Goal: Information Seeking & Learning: Learn about a topic

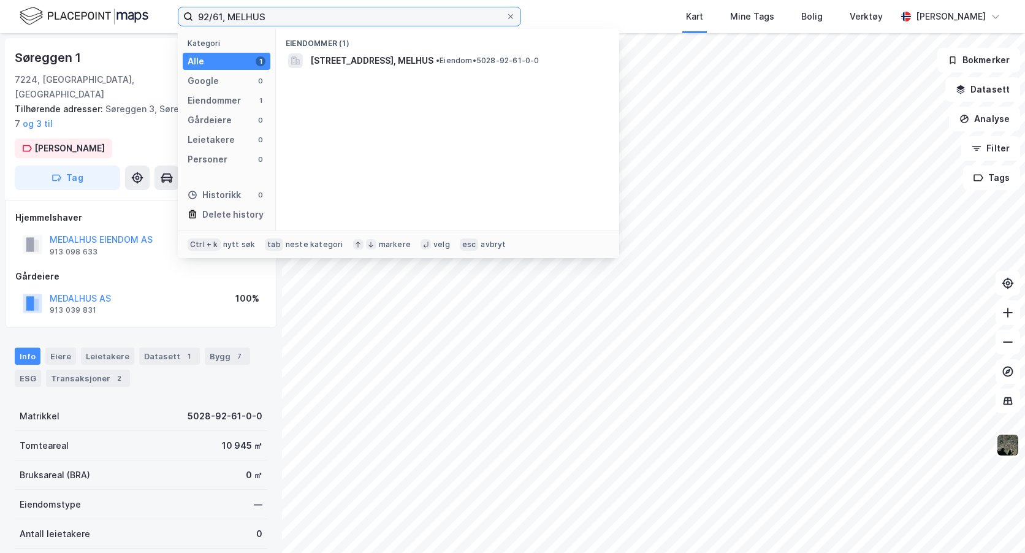
drag, startPoint x: 0, startPoint y: 0, endPoint x: 170, endPoint y: 11, distance: 170.7
click at [170, 11] on div "92/61, MELHUS Kategori Alle 1 Google 0 Eiendommer 1 Gårdeiere 0 Leietakere 0 Pe…" at bounding box center [512, 16] width 1025 height 33
type input "[STREET_ADDRESS]"
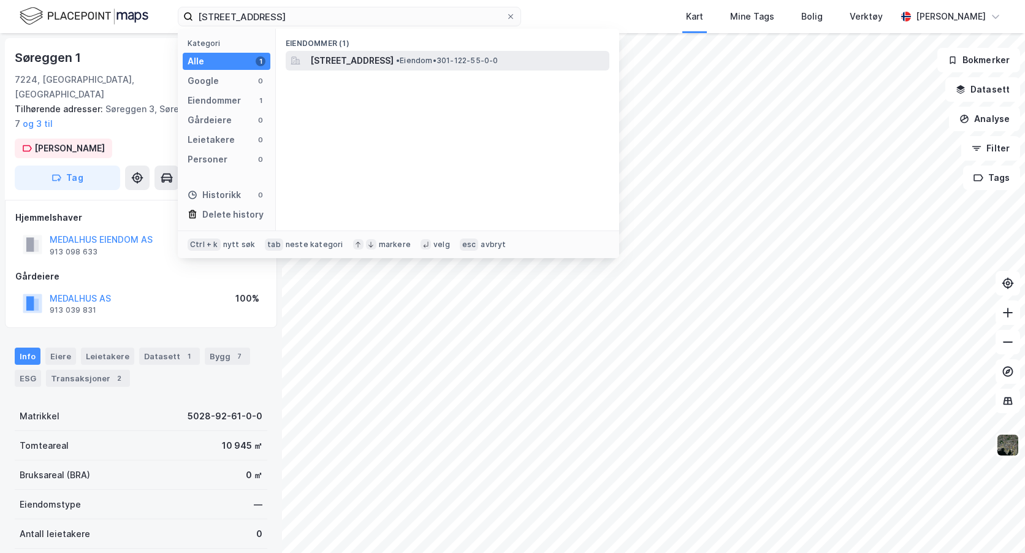
click at [347, 53] on span "[STREET_ADDRESS]" at bounding box center [351, 60] width 83 height 15
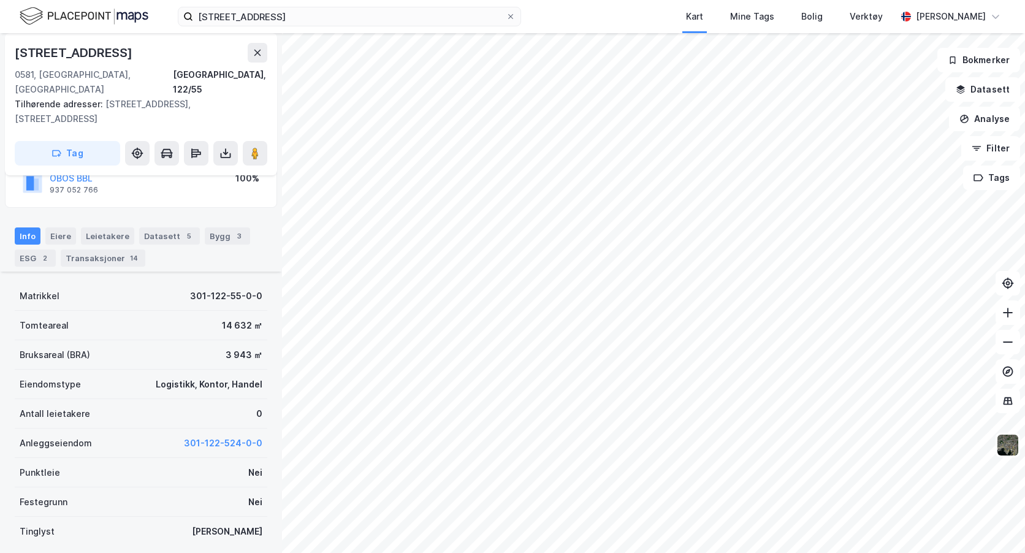
scroll to position [159, 0]
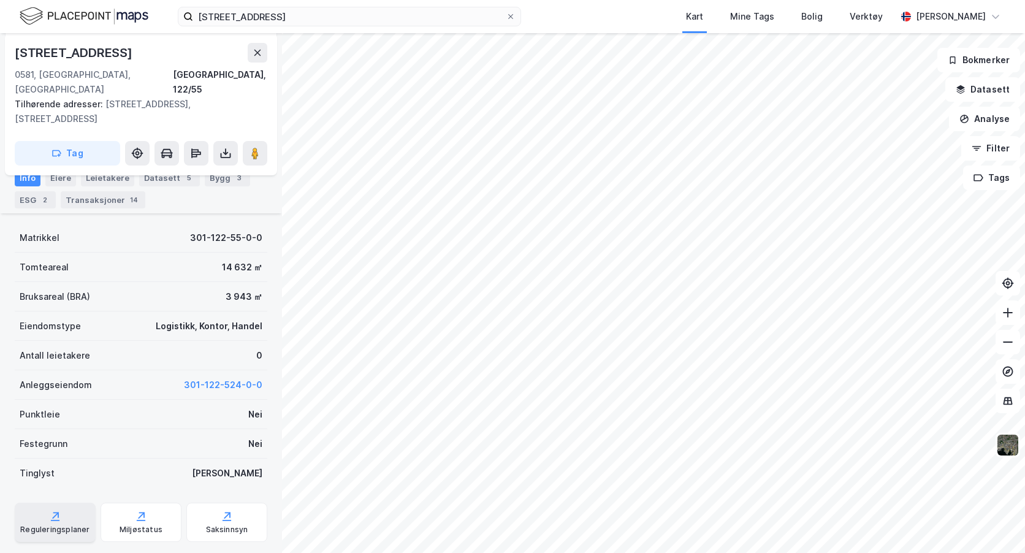
click at [44, 525] on div "Reguleringsplaner" at bounding box center [54, 530] width 69 height 10
